Goal: Task Accomplishment & Management: Use online tool/utility

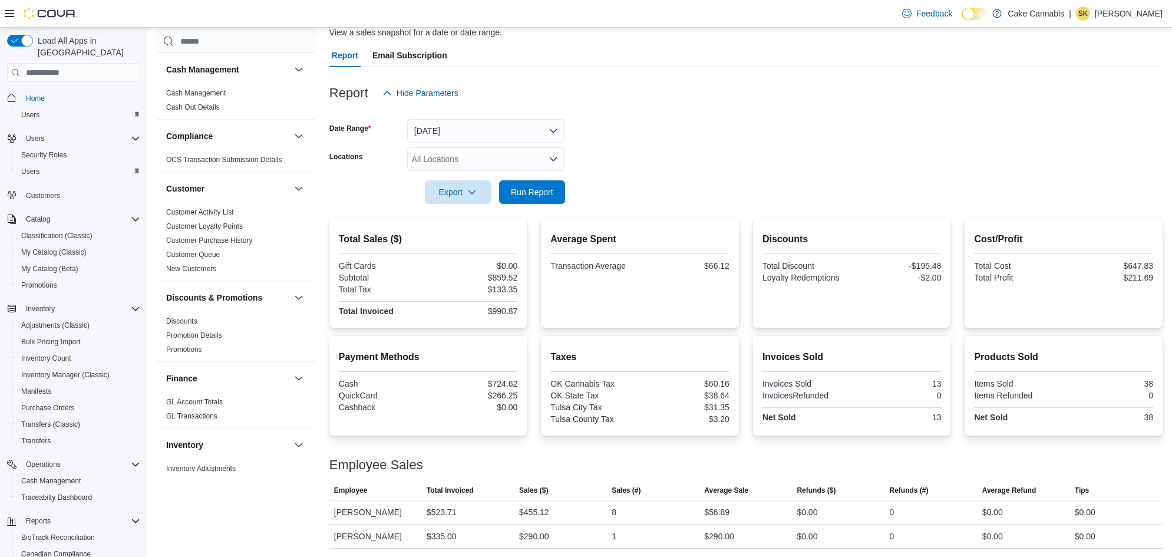
scroll to position [719, 0]
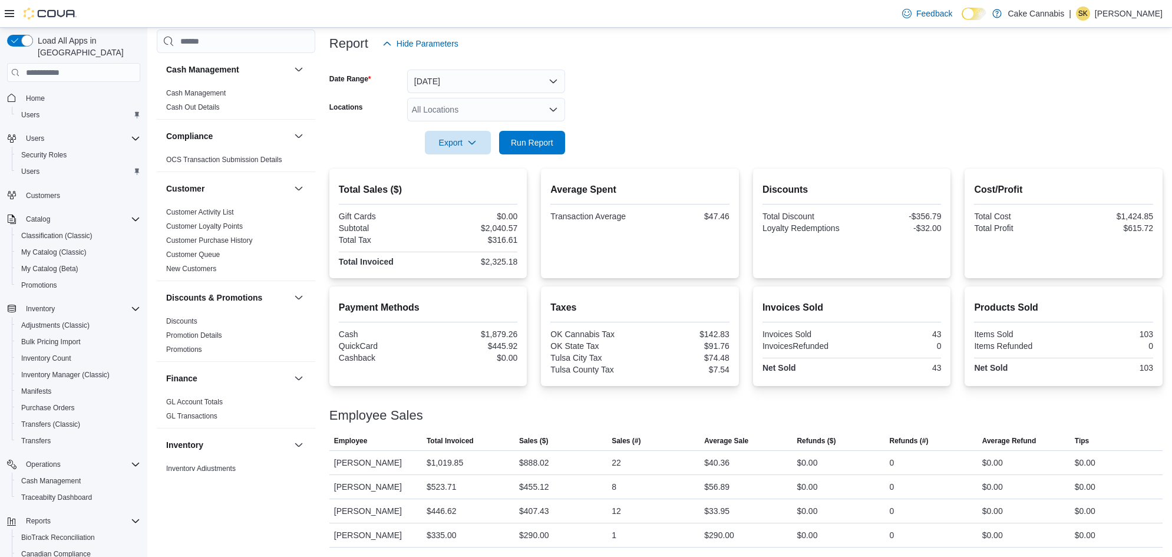
scroll to position [140, 0]
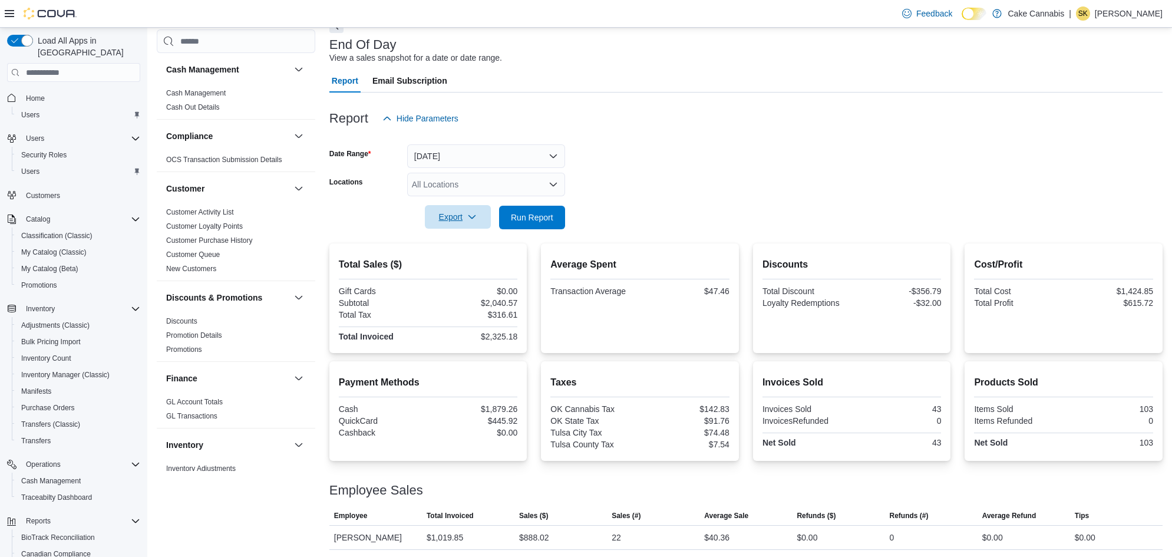
click at [439, 225] on span "Export" at bounding box center [458, 217] width 52 height 24
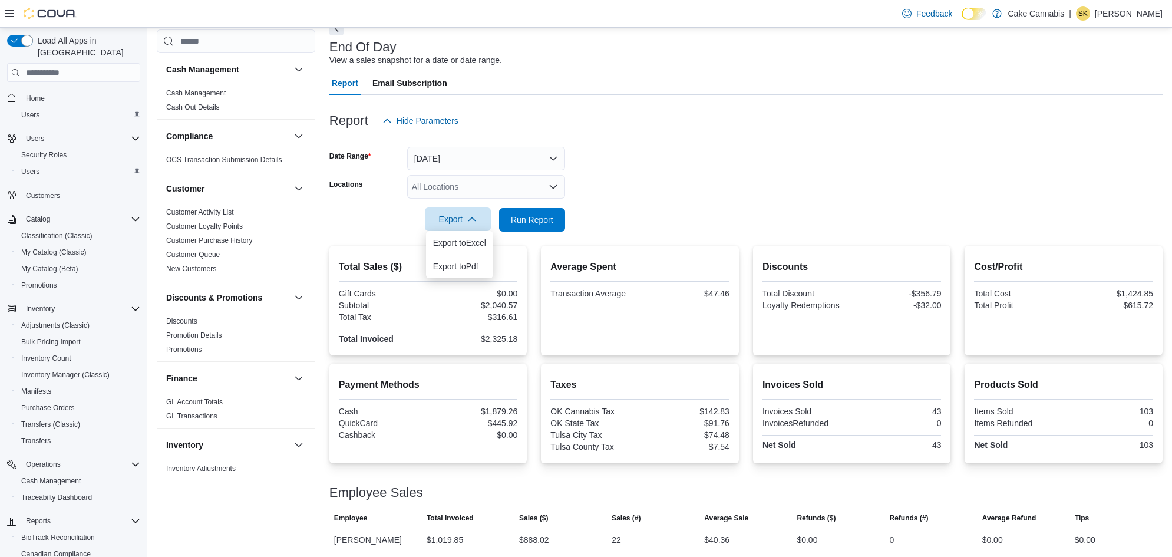
scroll to position [58, 0]
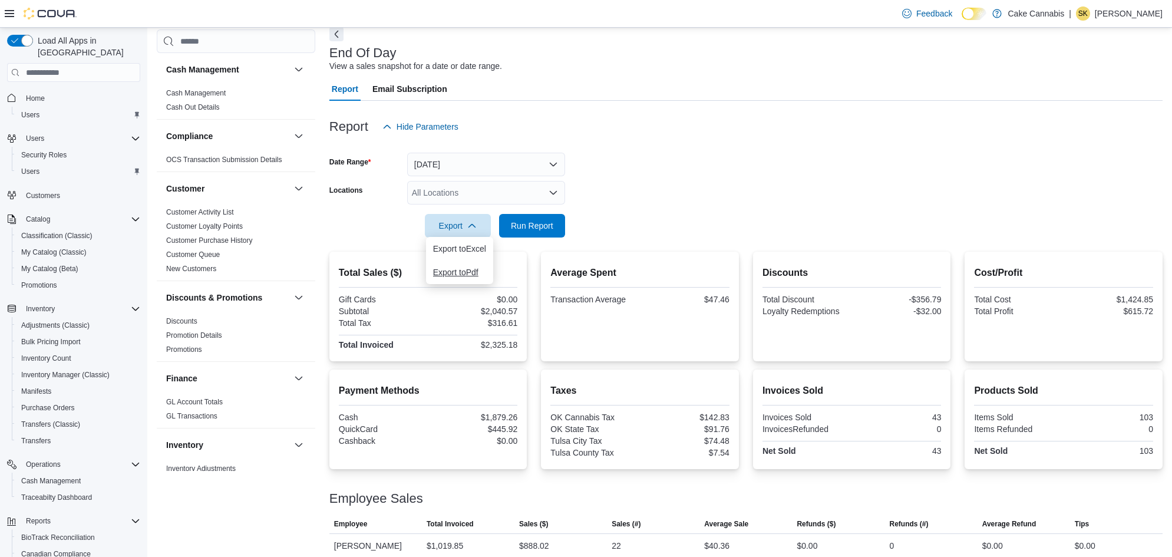
click at [467, 275] on span "Export to Pdf" at bounding box center [459, 272] width 53 height 9
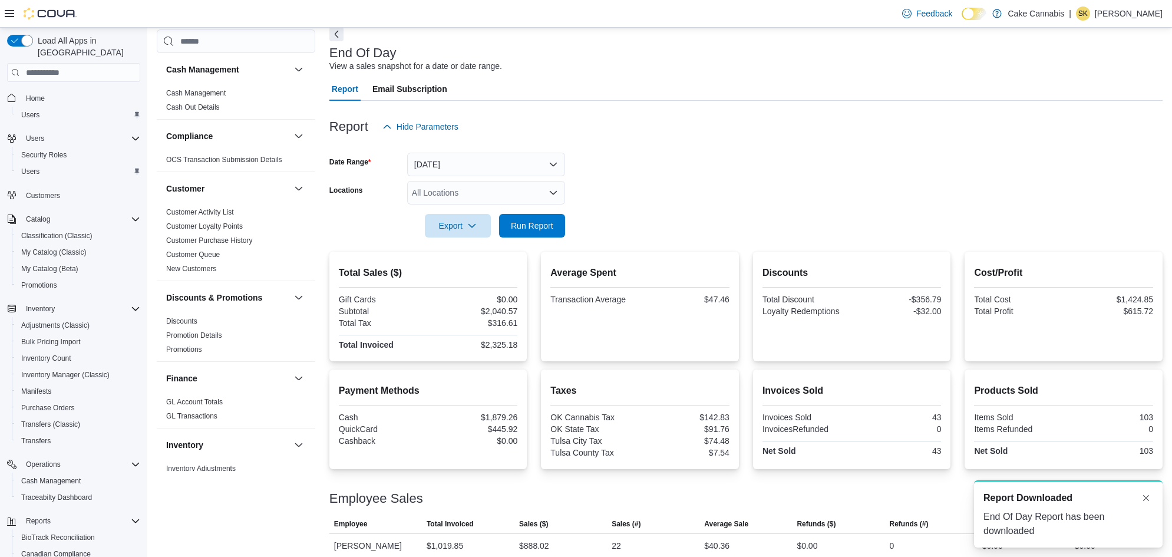
scroll to position [0, 0]
